Goal: Browse casually

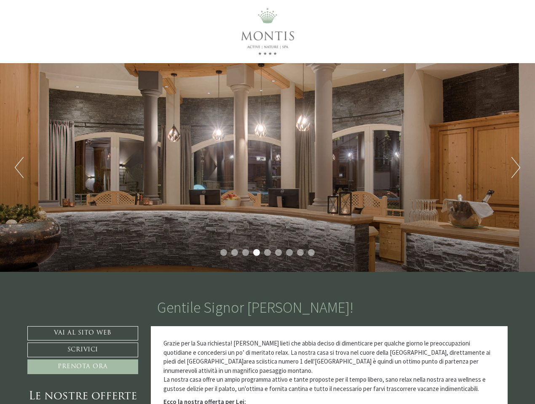
click at [267, 202] on div "Previous Next 1 2 3 4 5 6 7 8 9" at bounding box center [267, 167] width 535 height 209
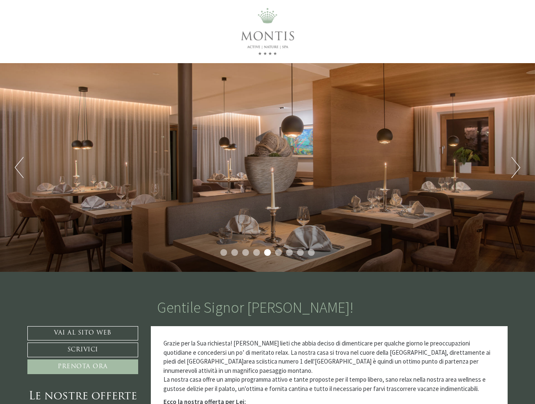
click at [19, 168] on button "Previous" at bounding box center [19, 167] width 9 height 21
click at [267, 168] on div "Previous Next 1 2 3 4 5 6 7 8 9" at bounding box center [267, 167] width 535 height 209
click at [516, 168] on button "Next" at bounding box center [515, 167] width 9 height 21
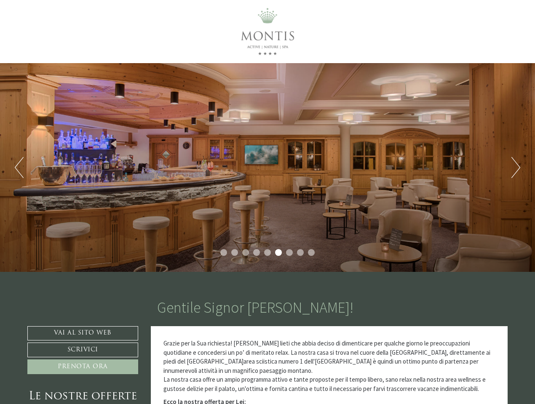
click at [224, 253] on li "1" at bounding box center [223, 252] width 7 height 7
click at [235, 253] on li "2" at bounding box center [234, 252] width 7 height 7
click at [246, 253] on li "3" at bounding box center [245, 252] width 7 height 7
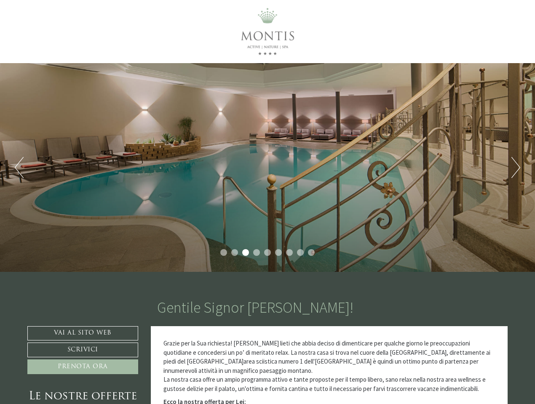
click at [257, 253] on li "4" at bounding box center [256, 252] width 7 height 7
click at [267, 253] on li "5" at bounding box center [267, 252] width 7 height 7
click at [278, 253] on li "6" at bounding box center [278, 252] width 7 height 7
